Goal: Find specific page/section: Locate a particular part of the current website

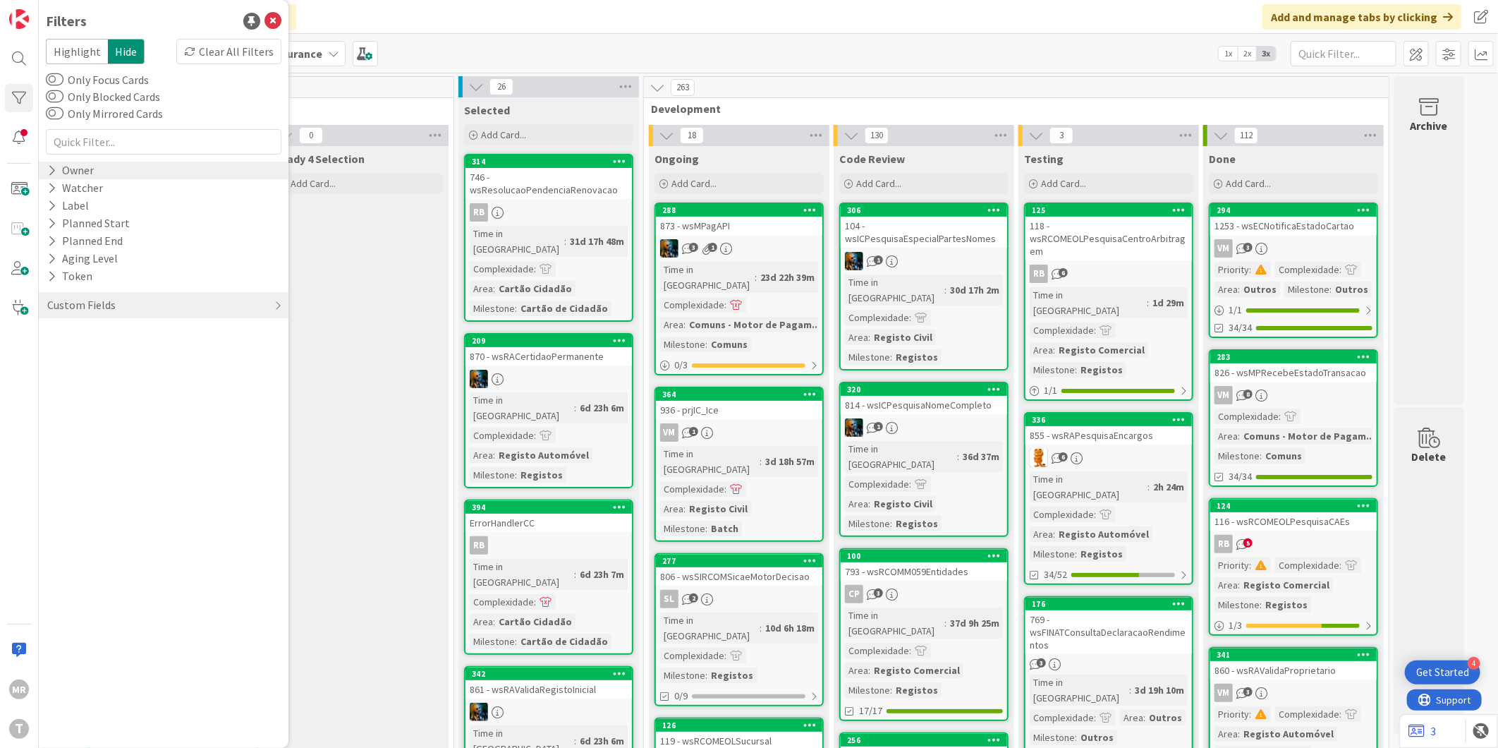
click at [59, 174] on div "Owner" at bounding box center [70, 171] width 49 height 18
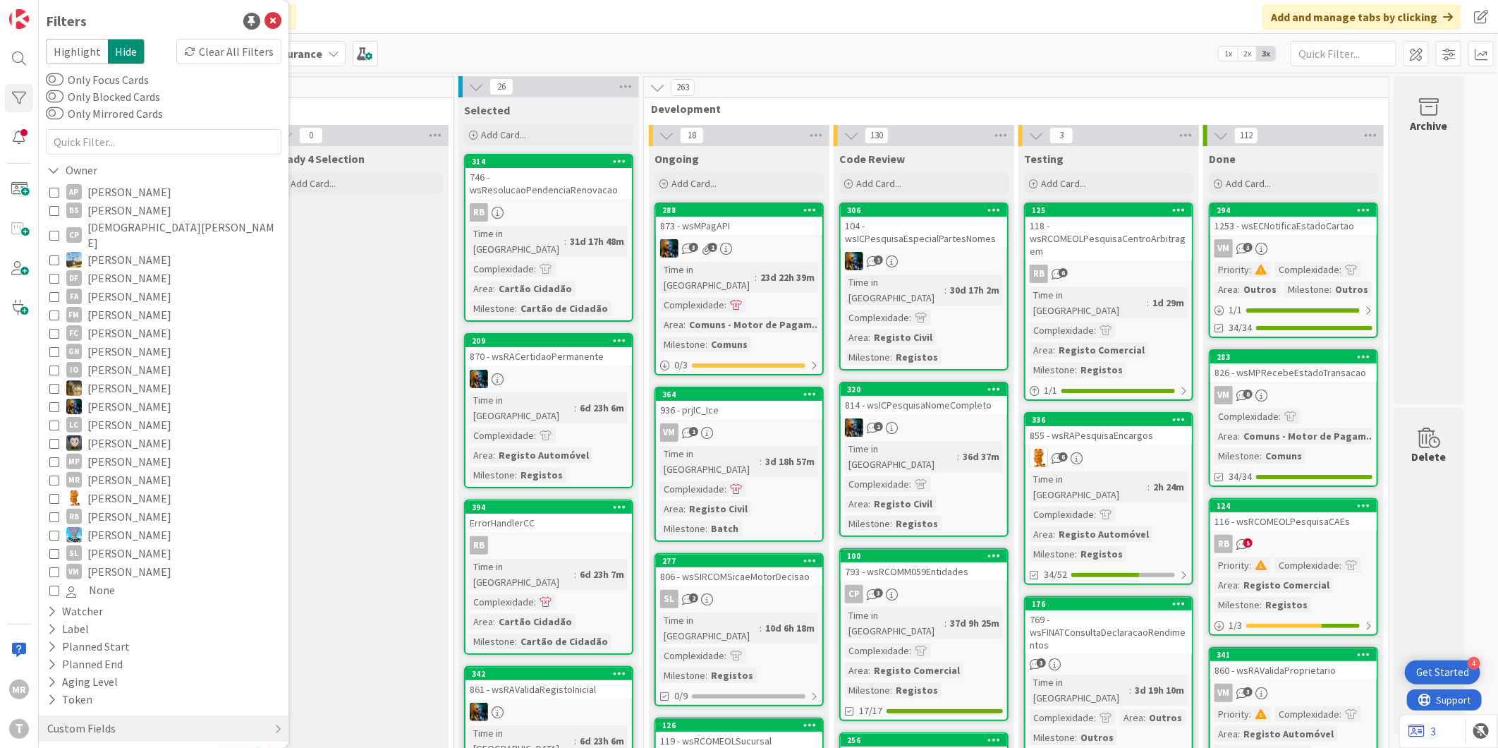
click at [116, 397] on span "[PERSON_NAME]" at bounding box center [129, 406] width 84 height 18
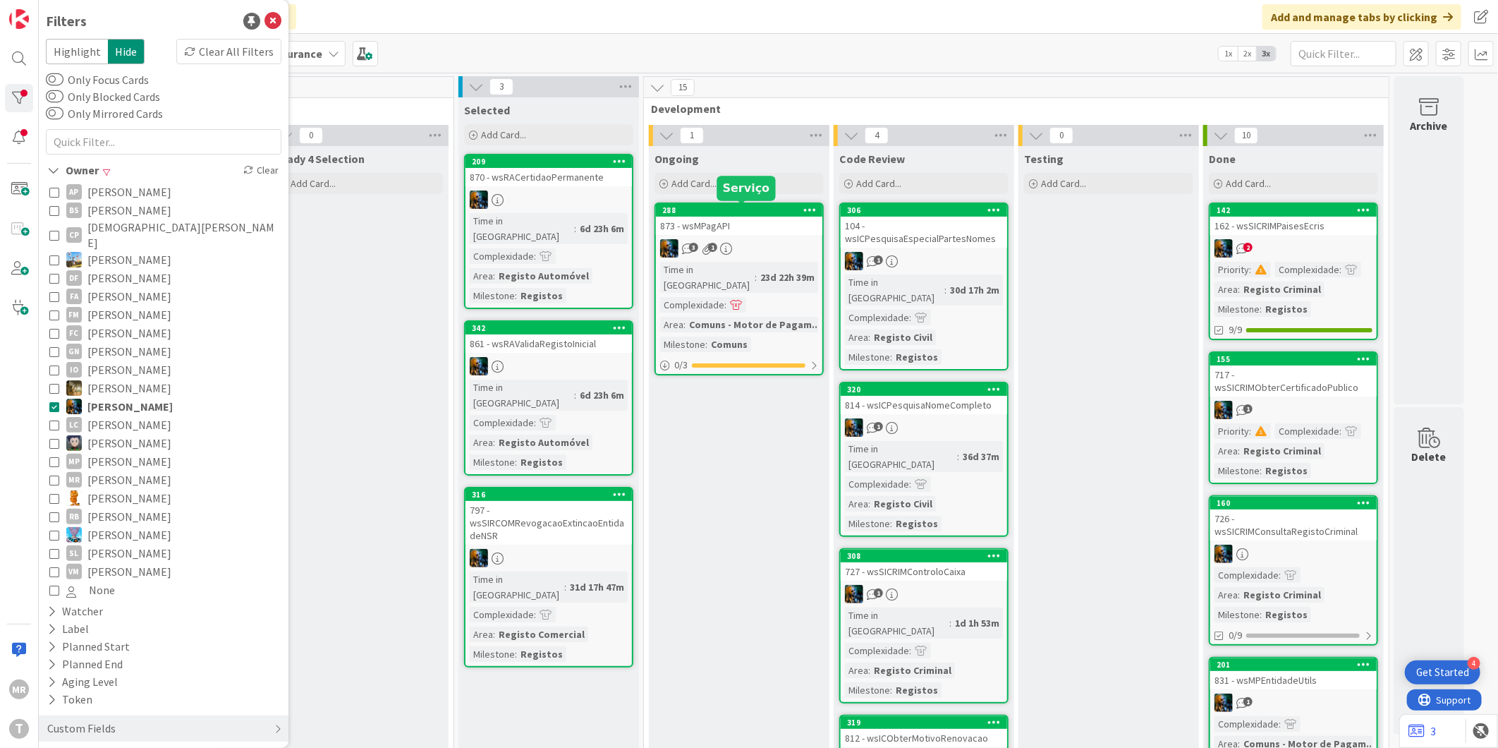
click at [724, 209] on div "288" at bounding box center [742, 210] width 160 height 10
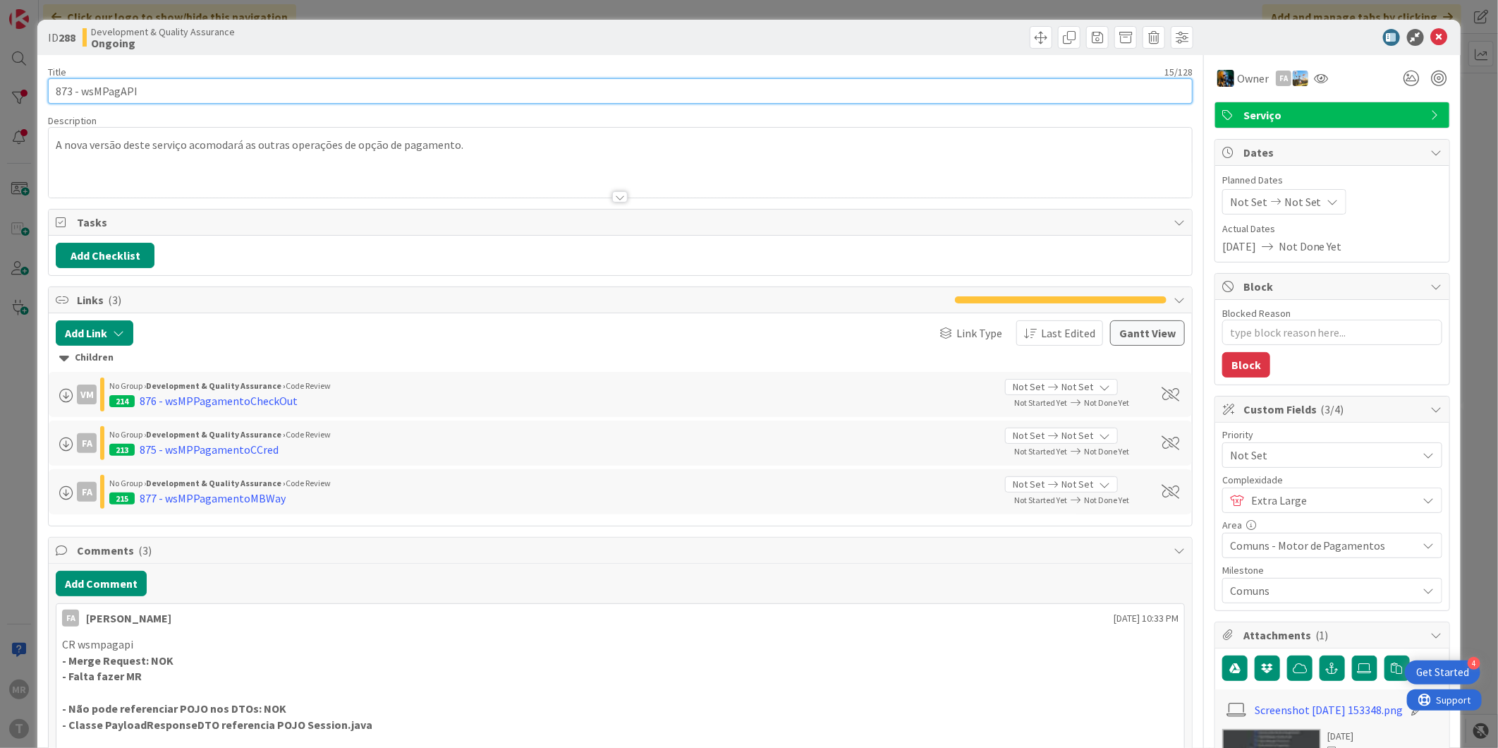
drag, startPoint x: 154, startPoint y: 92, endPoint x: 81, endPoint y: 88, distance: 72.7
click at [81, 88] on input "873 - wsMPagAPI" at bounding box center [620, 90] width 1145 height 25
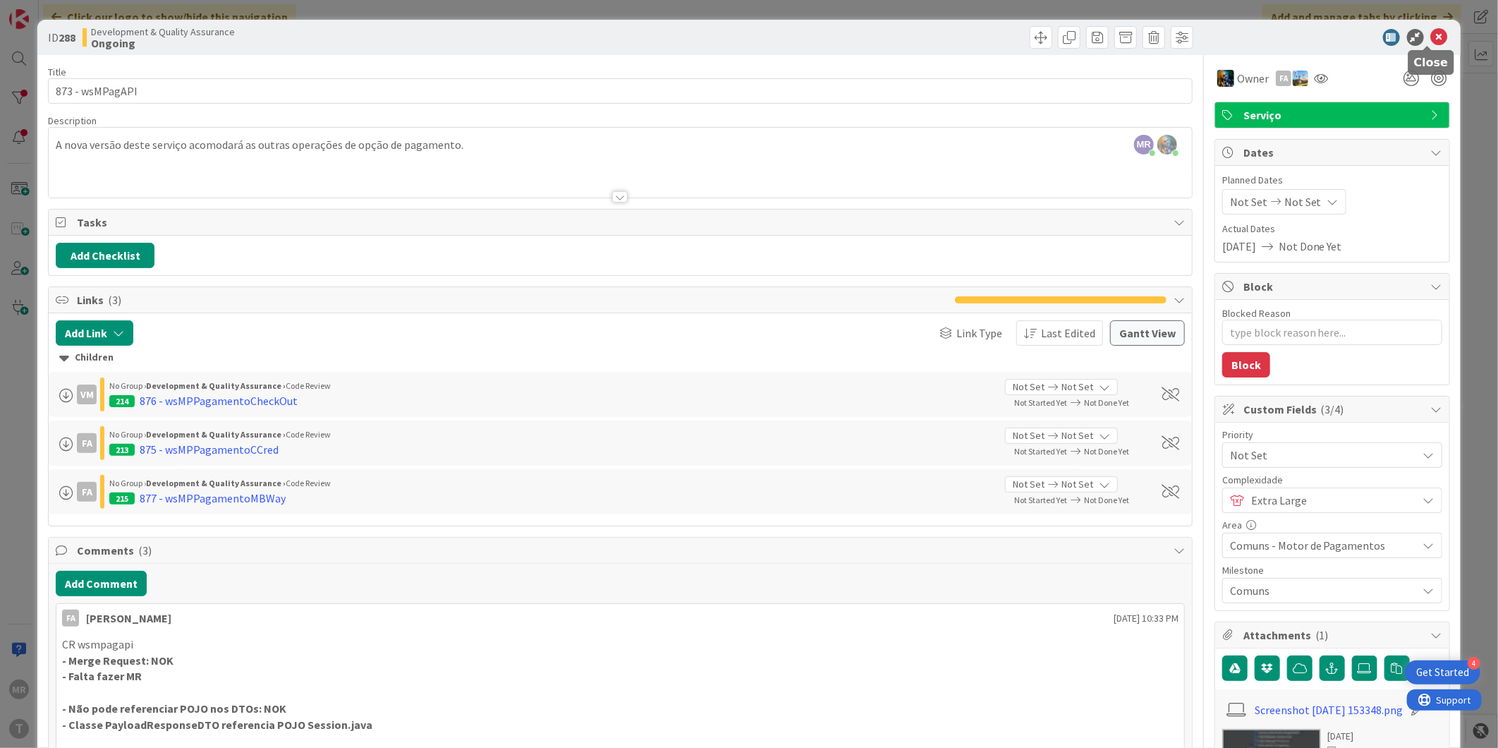
click at [1431, 37] on icon at bounding box center [1439, 37] width 17 height 17
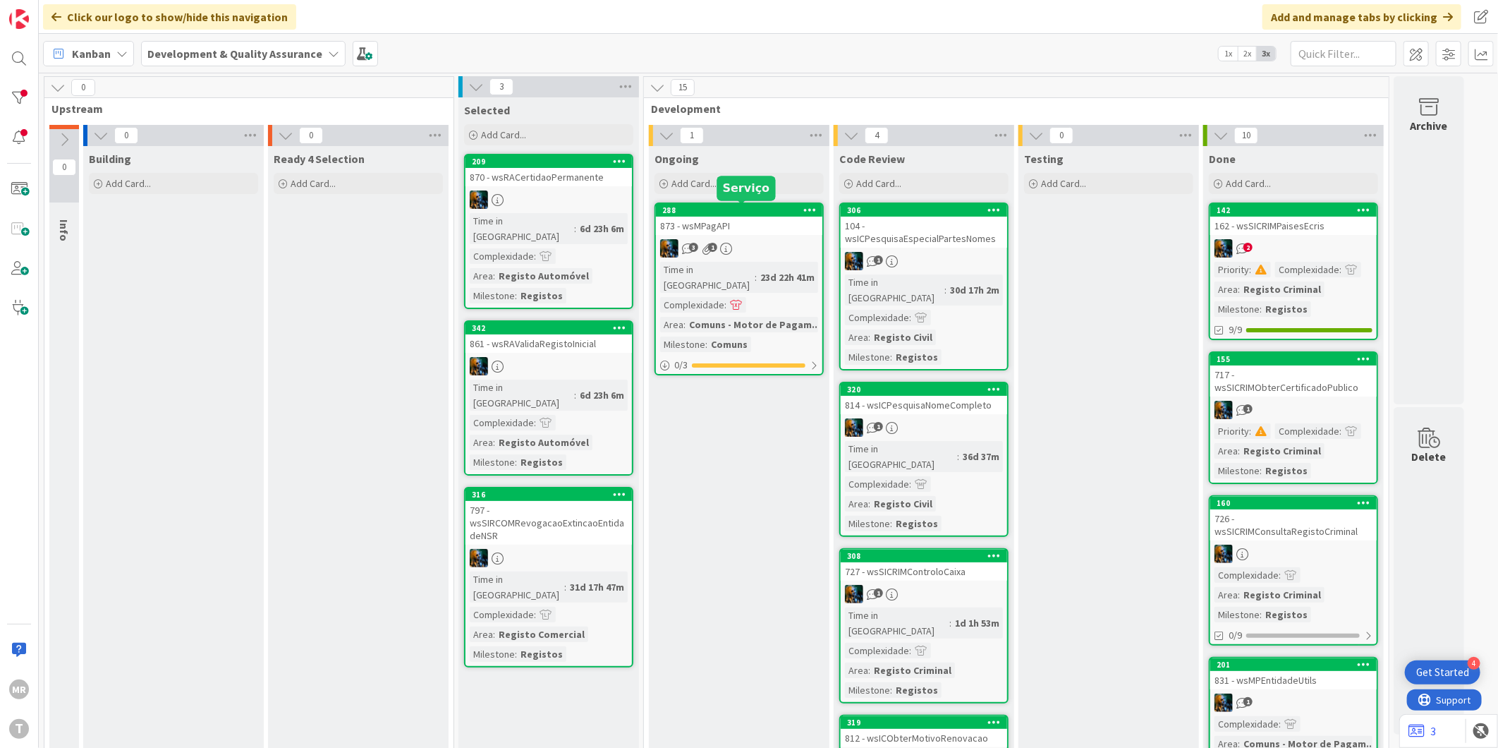
click at [735, 214] on div "288" at bounding box center [742, 210] width 160 height 10
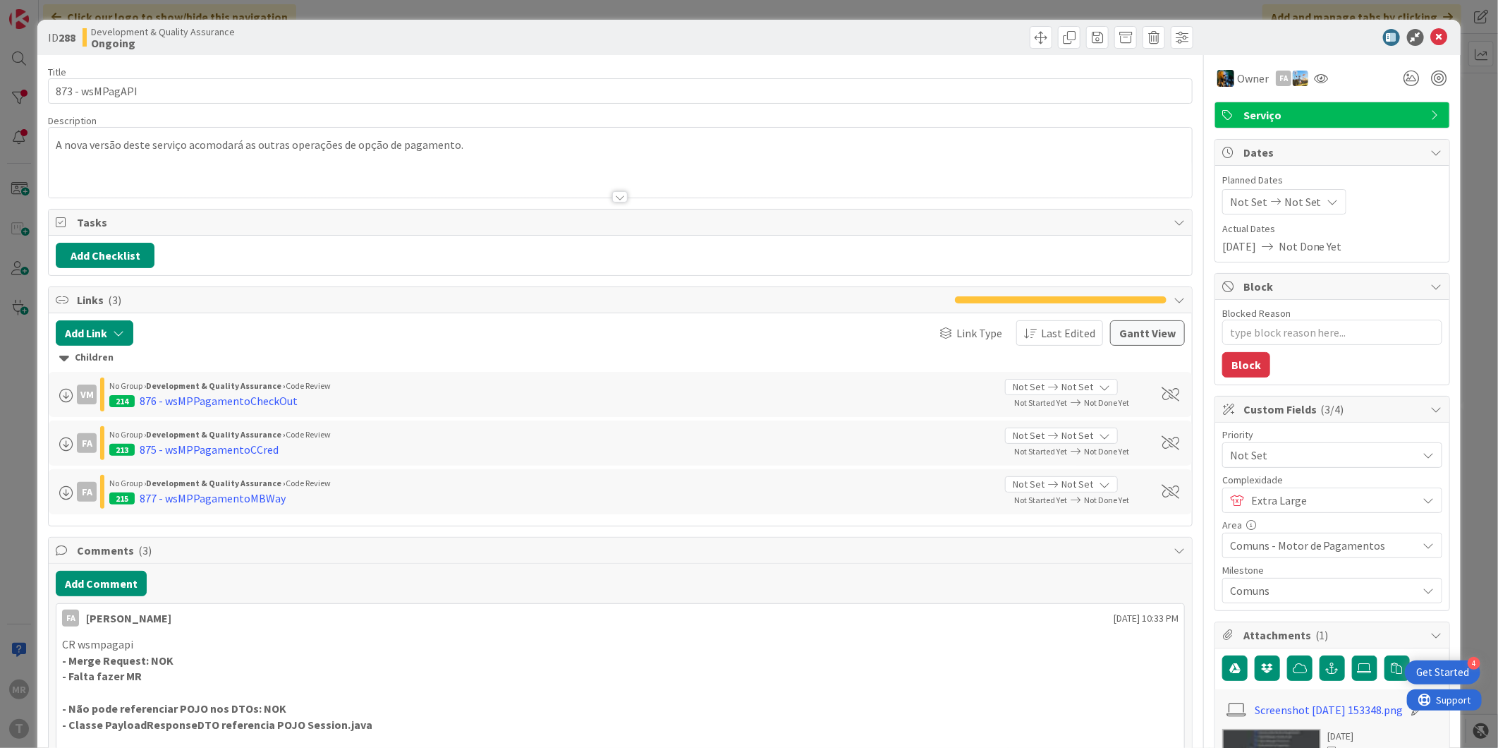
type textarea "x"
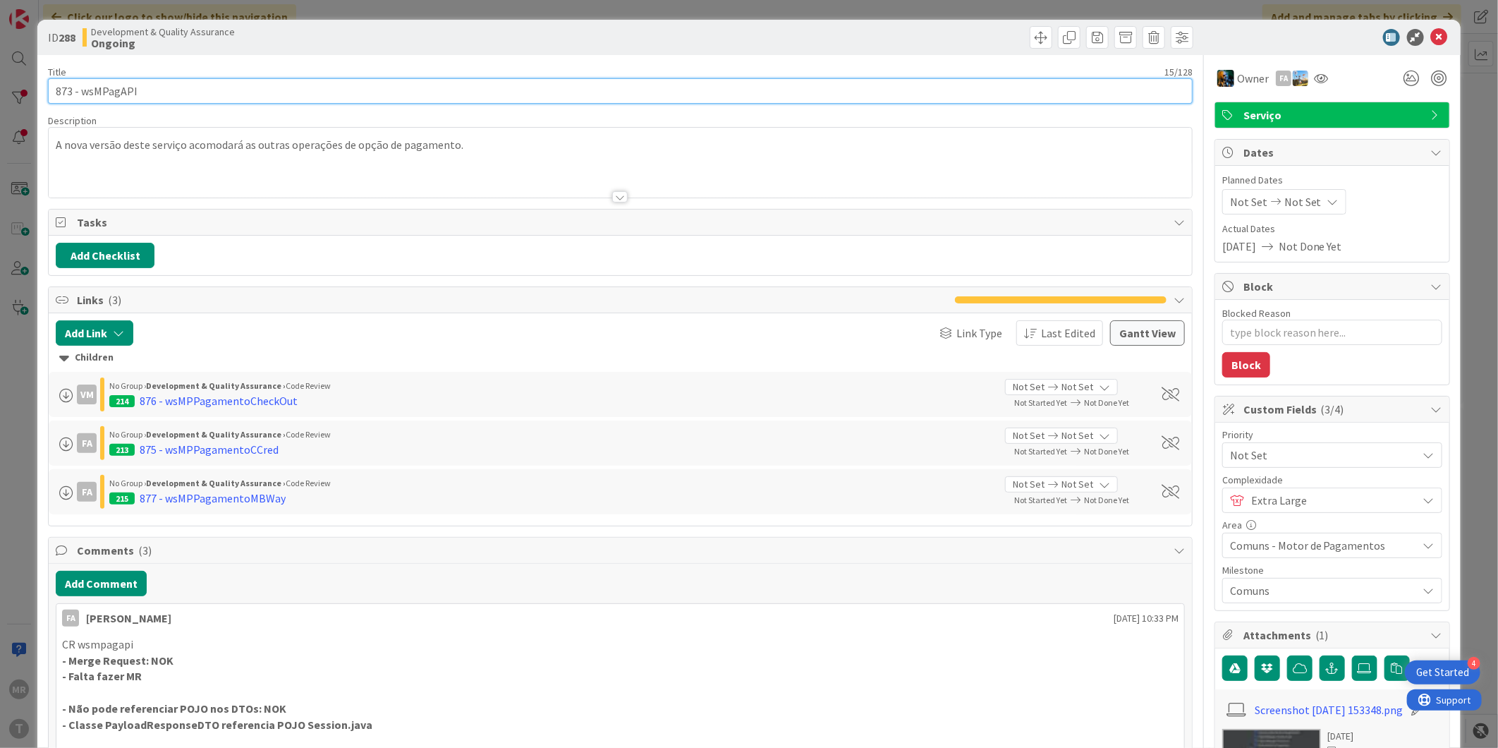
drag, startPoint x: 131, startPoint y: 92, endPoint x: 8, endPoint y: 74, distance: 124.1
click at [8, 74] on div "ID 288 Development & Quality Assurance Ongoing Title 15 / 128 873 - wsMPagAPI D…" at bounding box center [749, 374] width 1498 height 748
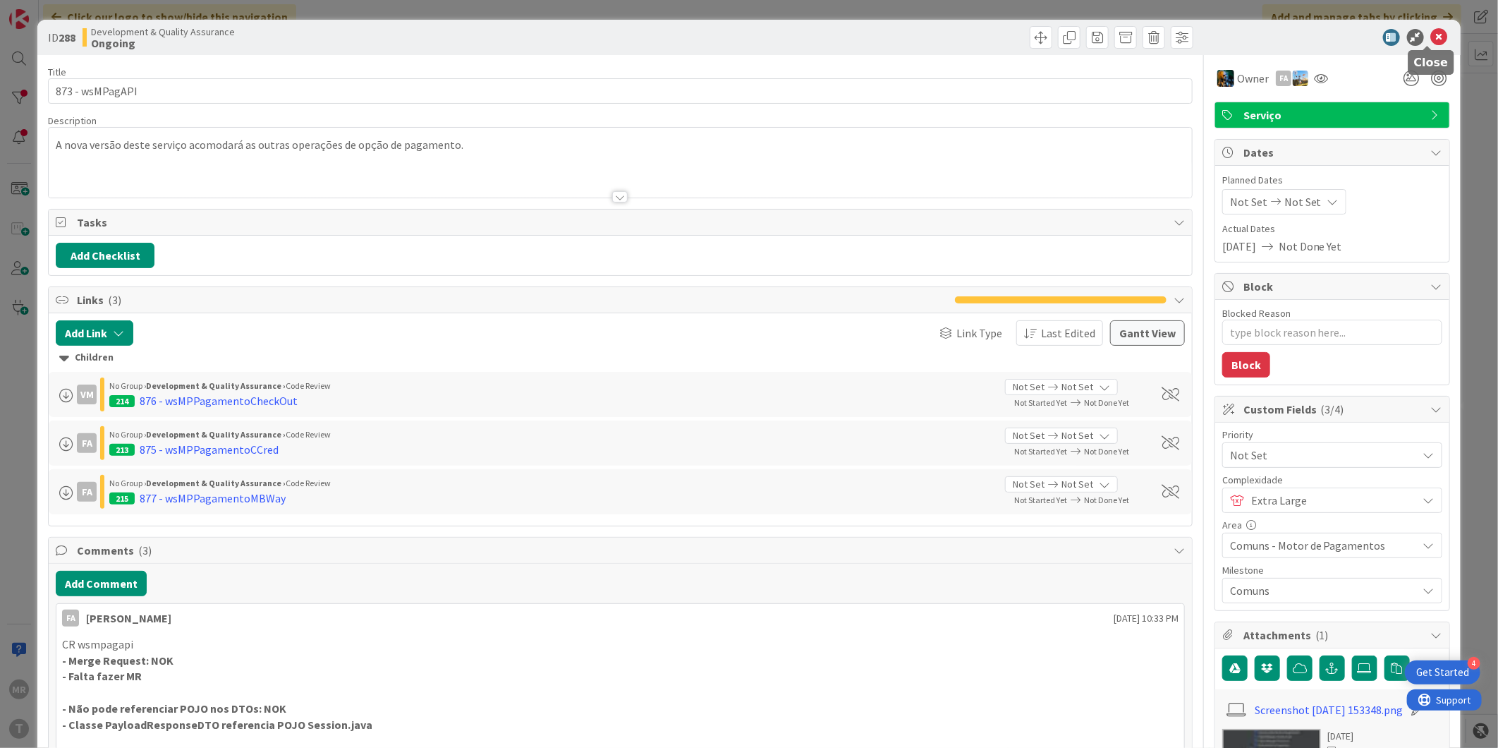
click at [1431, 36] on icon at bounding box center [1439, 37] width 17 height 17
